Goal: Check status: Check status

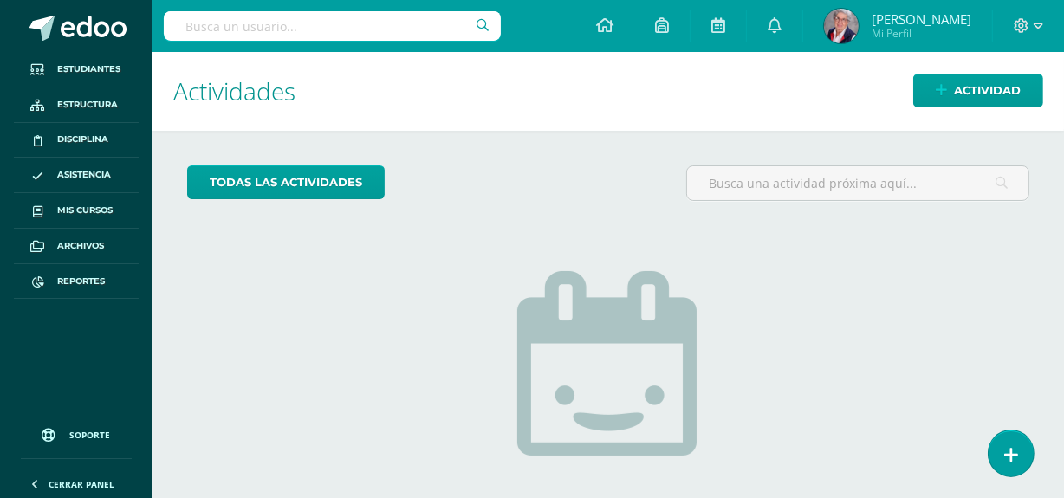
click at [266, 29] on input "text" at bounding box center [332, 25] width 337 height 29
type input "mariana calderon"
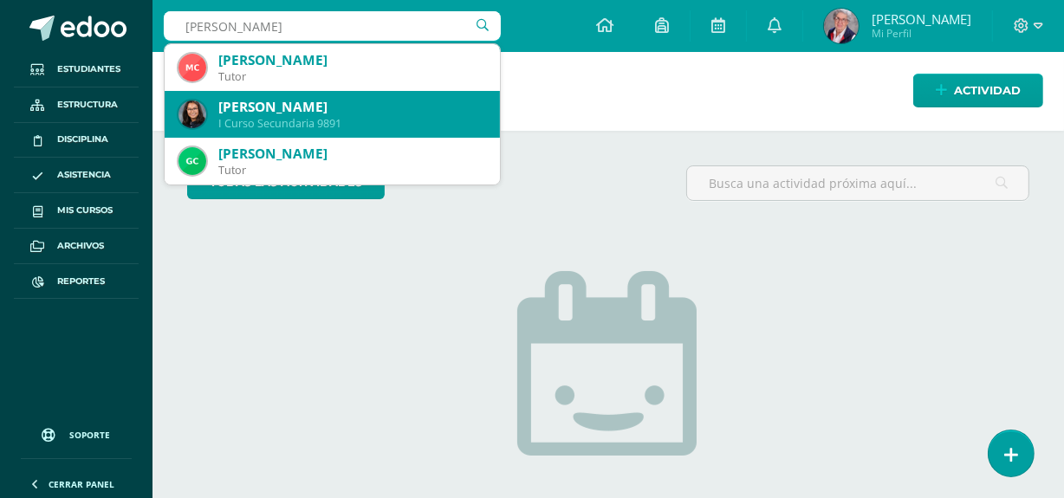
click at [287, 127] on div "I Curso Secundaria 9891" at bounding box center [352, 123] width 268 height 15
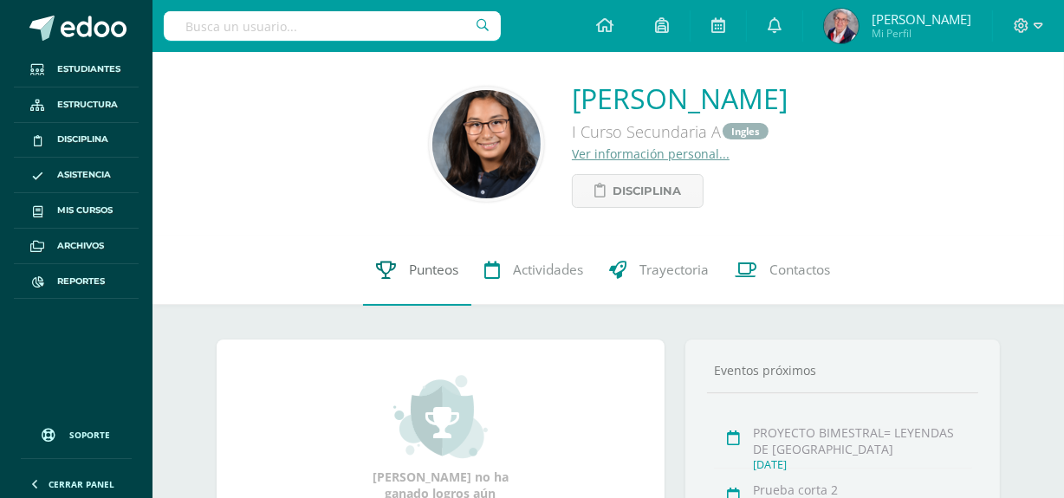
click at [441, 270] on span "Punteos" at bounding box center [433, 271] width 49 height 18
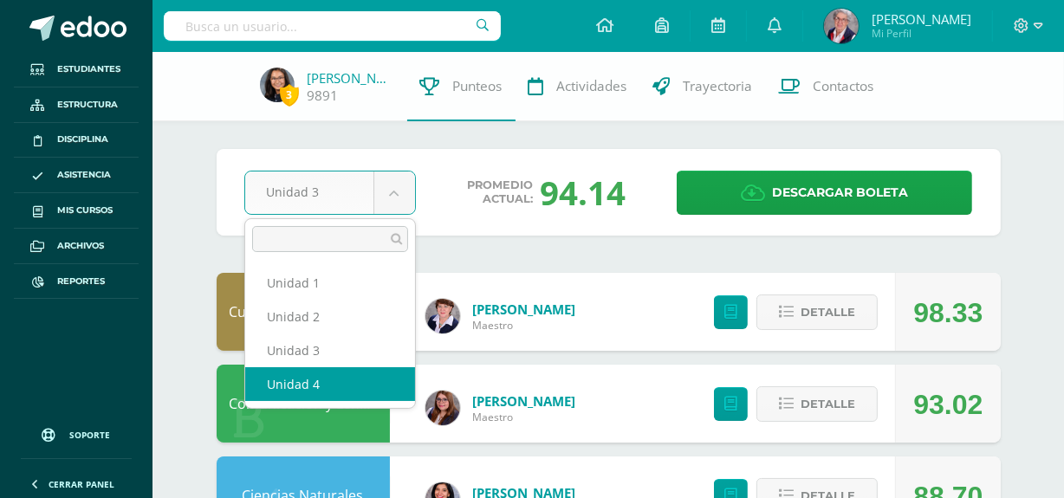
select select "Unidad 4"
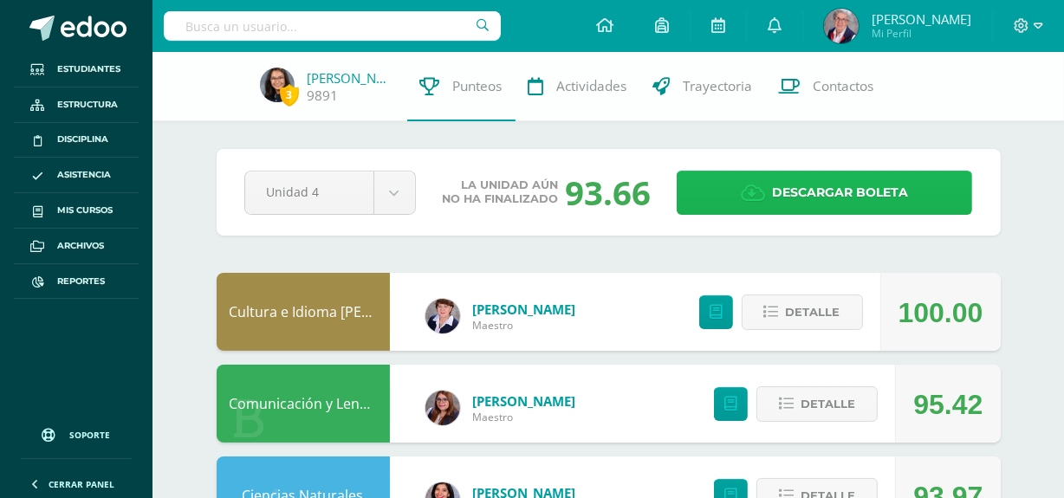
click at [874, 192] on span "Descargar boleta" at bounding box center [840, 193] width 136 height 42
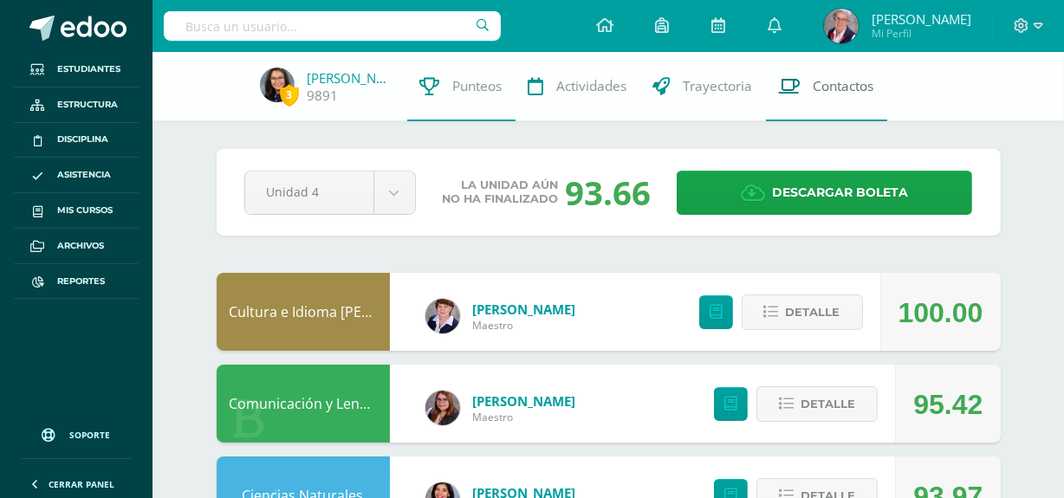
click at [863, 82] on span "Contactos" at bounding box center [844, 86] width 61 height 18
